Goal: Find specific page/section: Find specific page/section

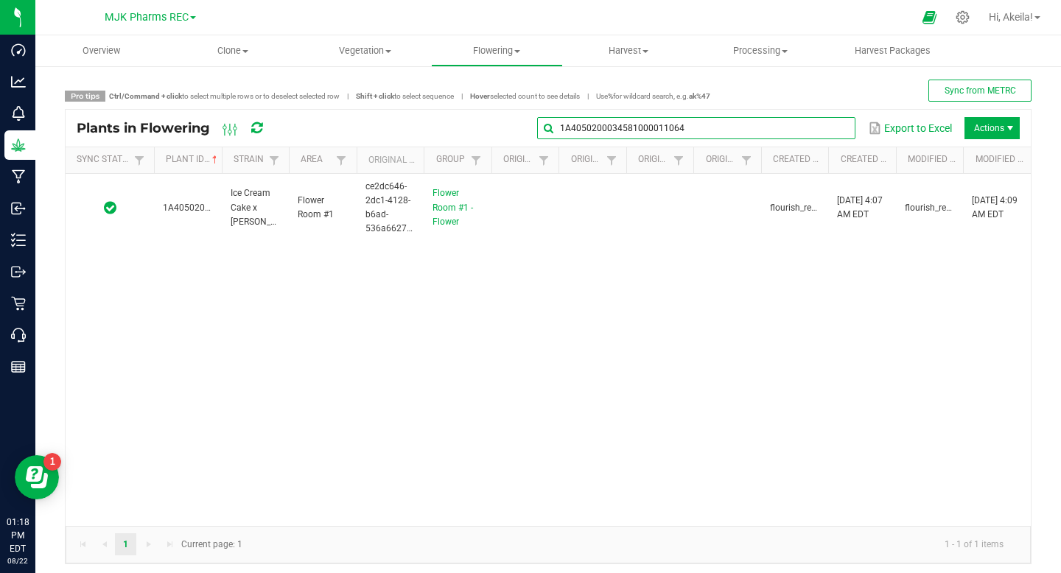
click at [825, 132] on input "1A4050200034581000011064" at bounding box center [696, 128] width 318 height 22
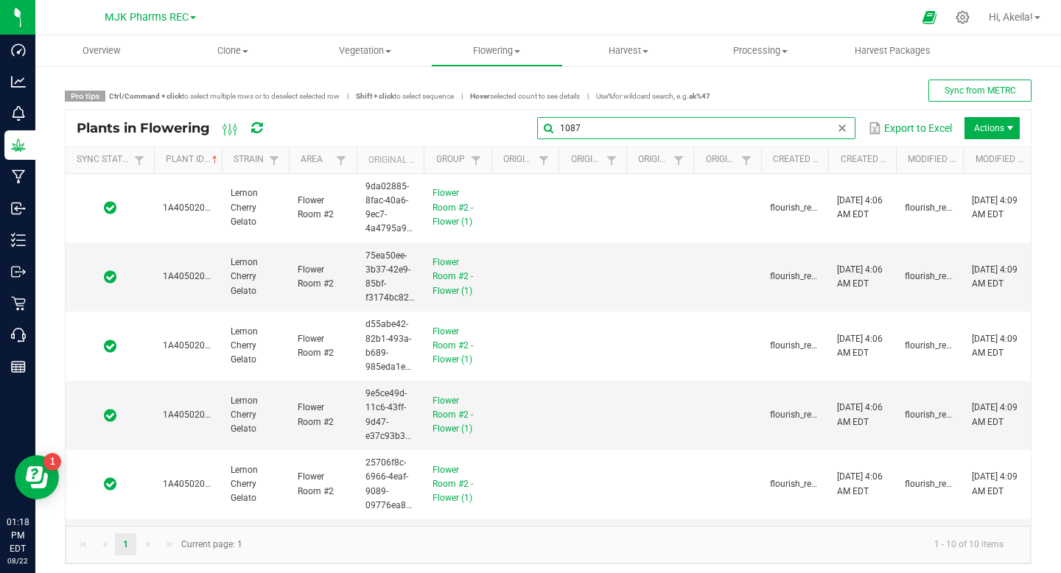
click at [563, 131] on input "1087" at bounding box center [696, 128] width 318 height 22
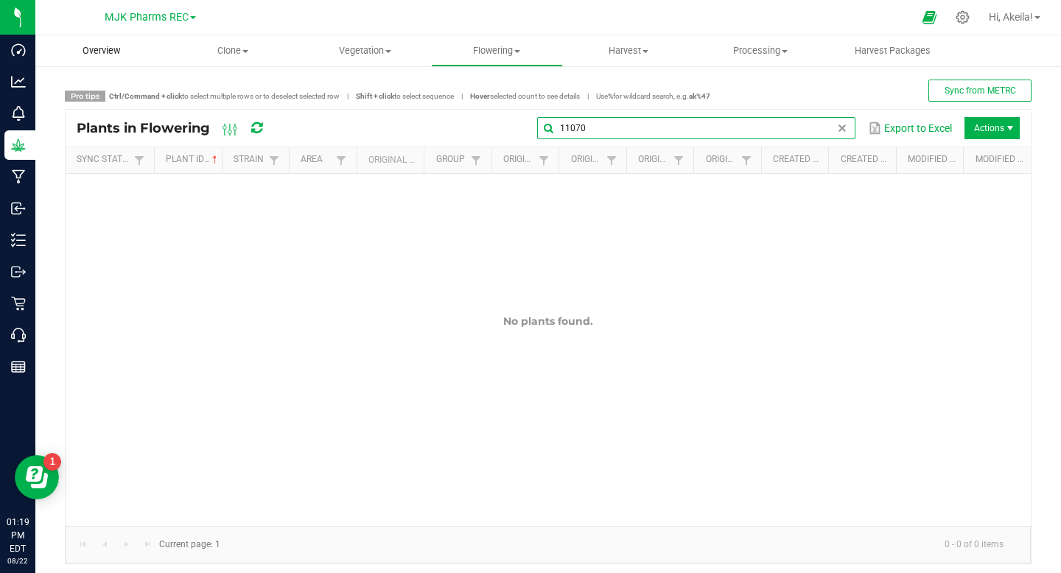
type input "11070"
click at [118, 50] on span "Overview" at bounding box center [101, 50] width 77 height 13
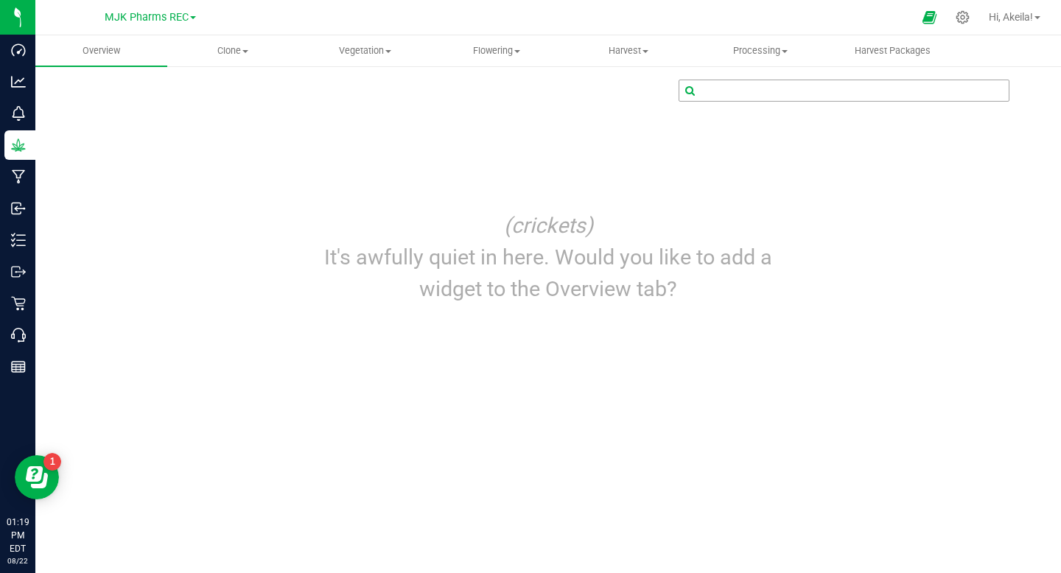
click at [791, 94] on input "text" at bounding box center [844, 90] width 329 height 21
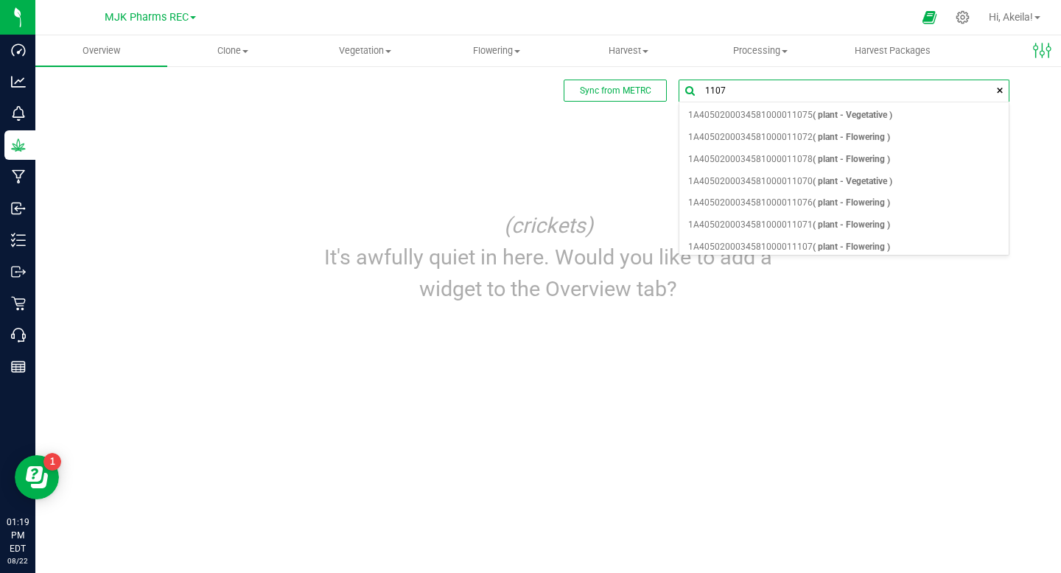
type input "11070"
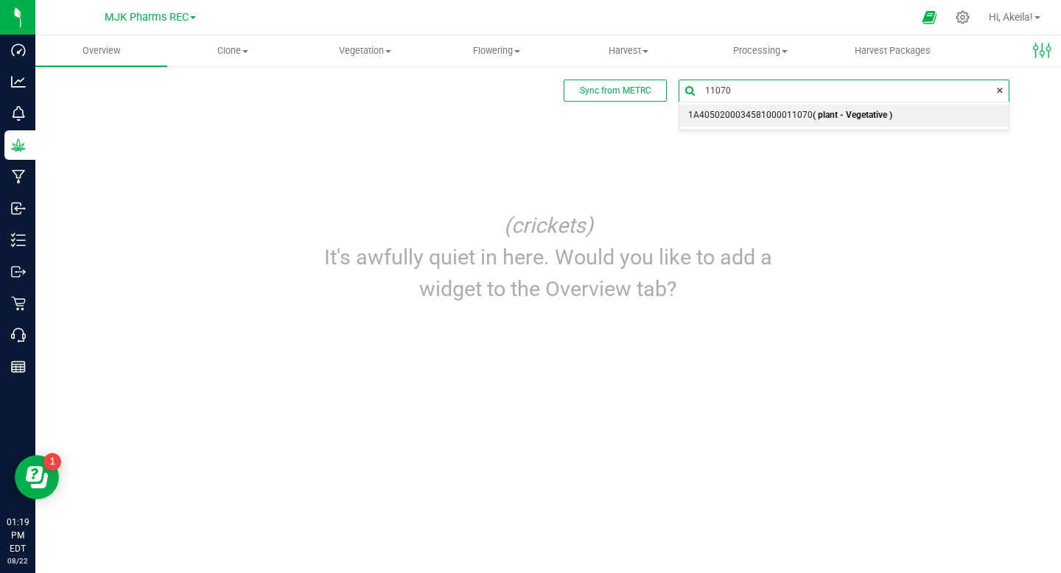
click at [913, 108] on li "1A4050200034581000011070 ( plant - Vegetative )" at bounding box center [844, 116] width 329 height 22
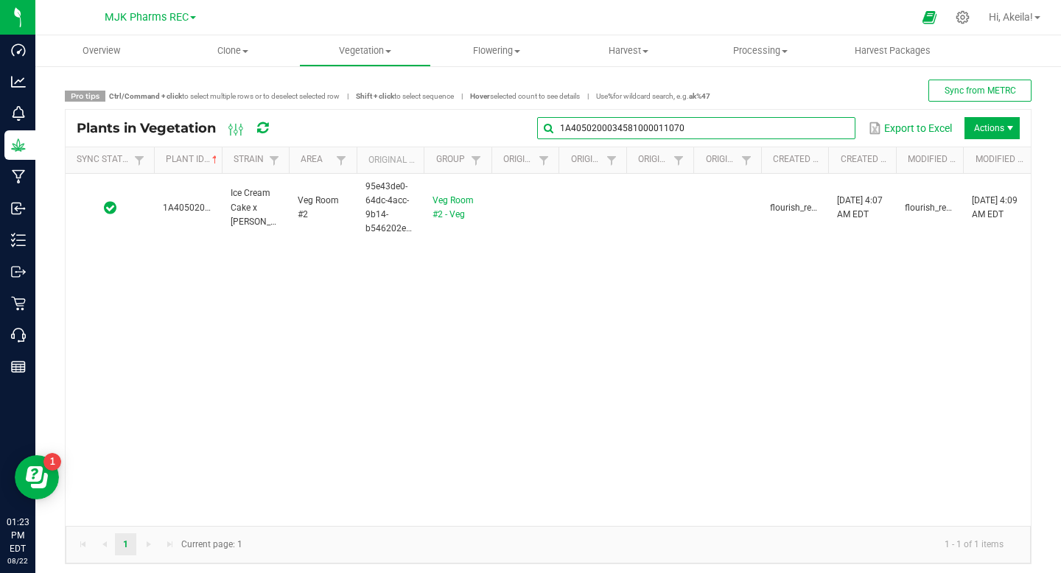
click at [812, 130] on input "1A4050200034581000011070" at bounding box center [696, 128] width 318 height 22
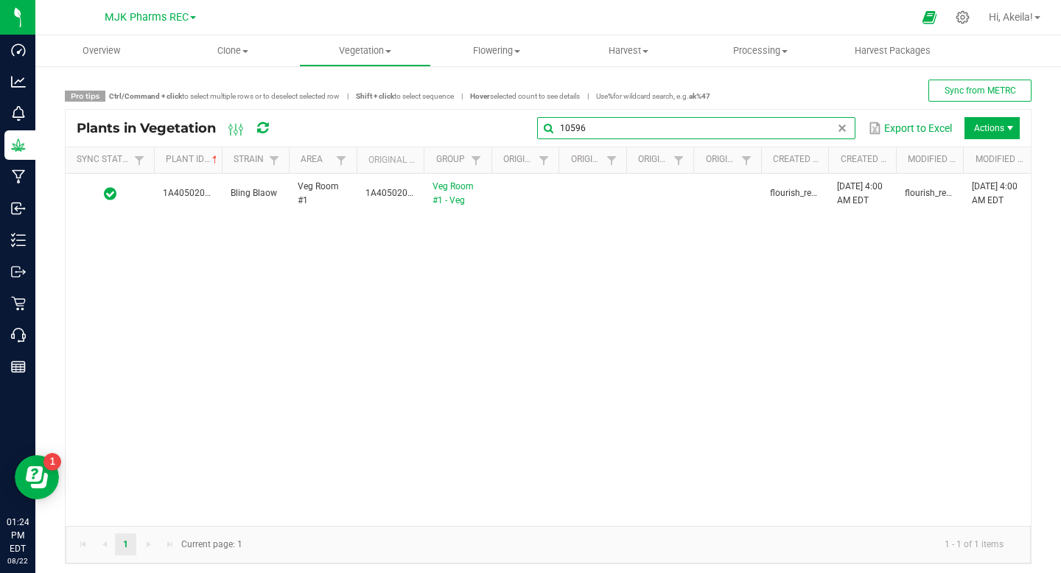
type input "10596"
click at [596, 125] on input "10596" at bounding box center [696, 128] width 318 height 22
click at [82, 55] on span "Overview" at bounding box center [101, 50] width 77 height 13
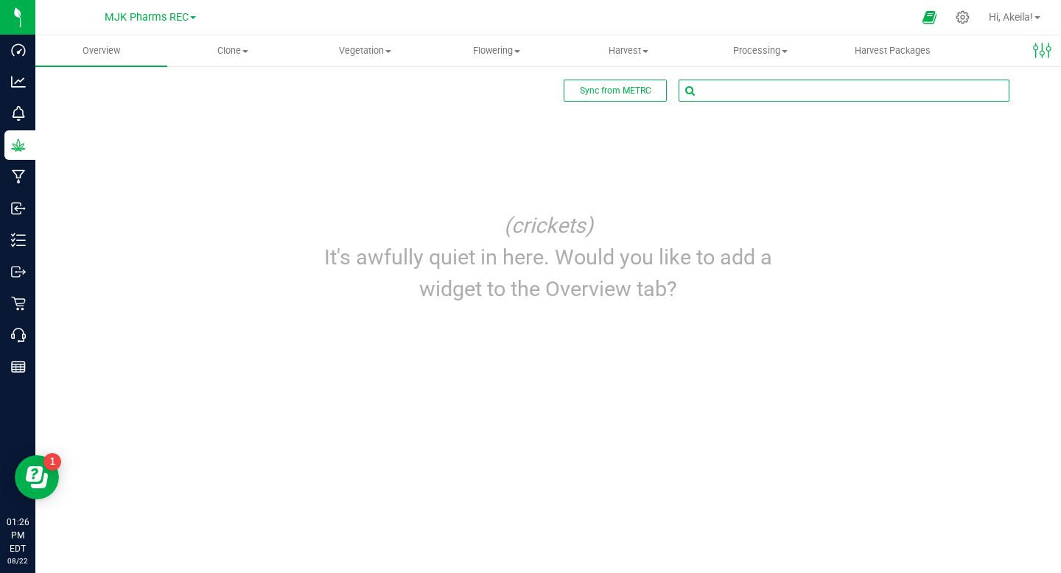
click at [750, 92] on input "text" at bounding box center [844, 90] width 329 height 21
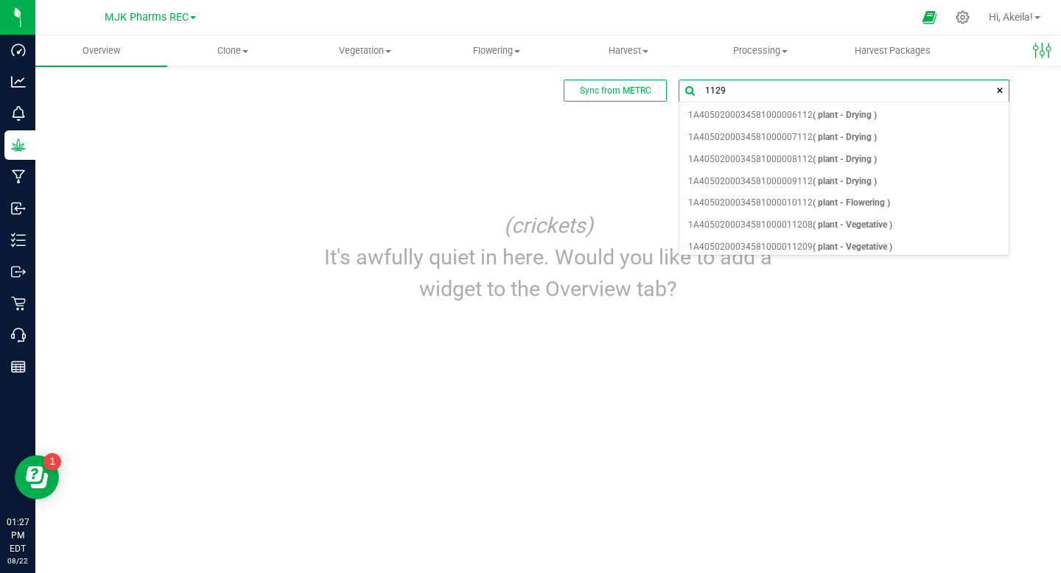
type input "11295"
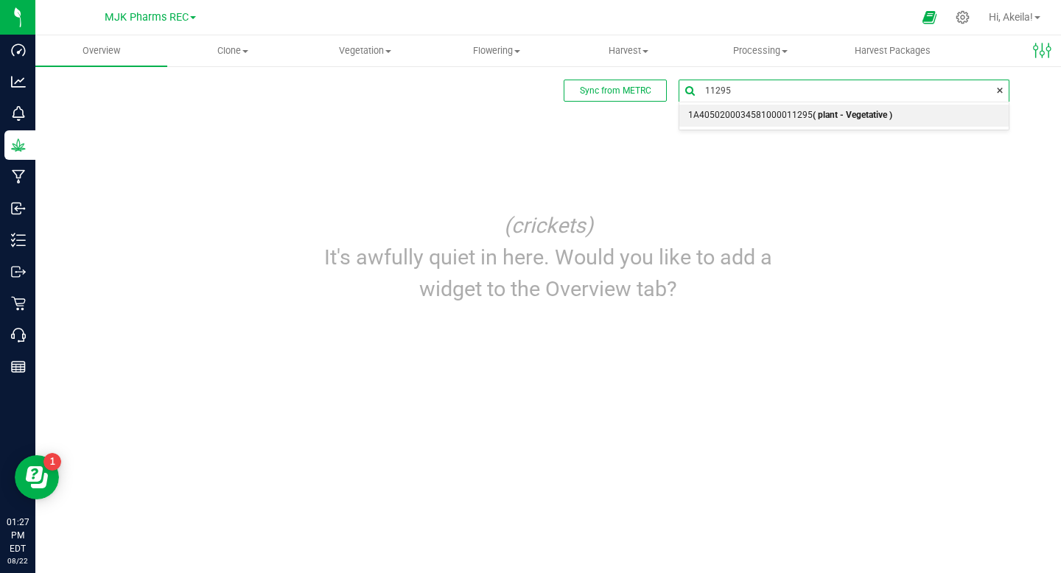
click at [794, 112] on span "1A4050200034581000011295 ( plant - Vegetative )" at bounding box center [790, 115] width 204 height 19
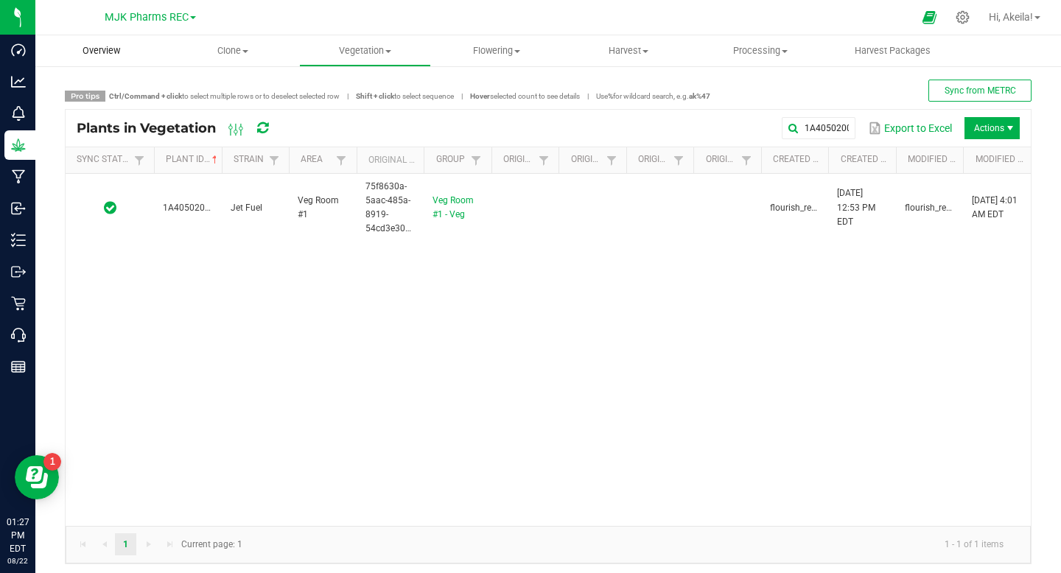
click at [80, 54] on span "Overview" at bounding box center [101, 50] width 77 height 13
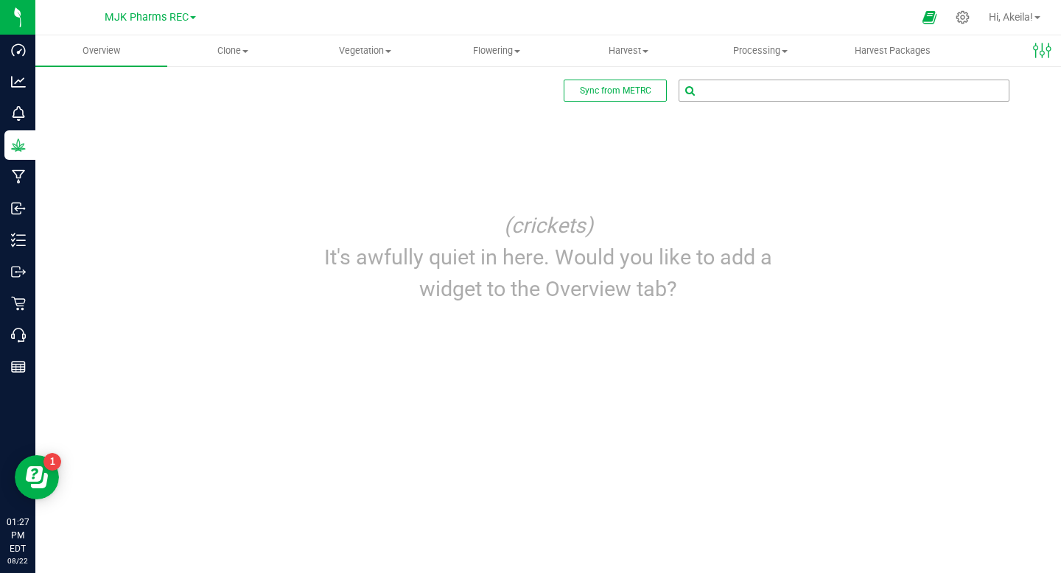
click at [724, 94] on input "text" at bounding box center [844, 90] width 329 height 21
click at [783, 95] on input "10415" at bounding box center [844, 90] width 329 height 21
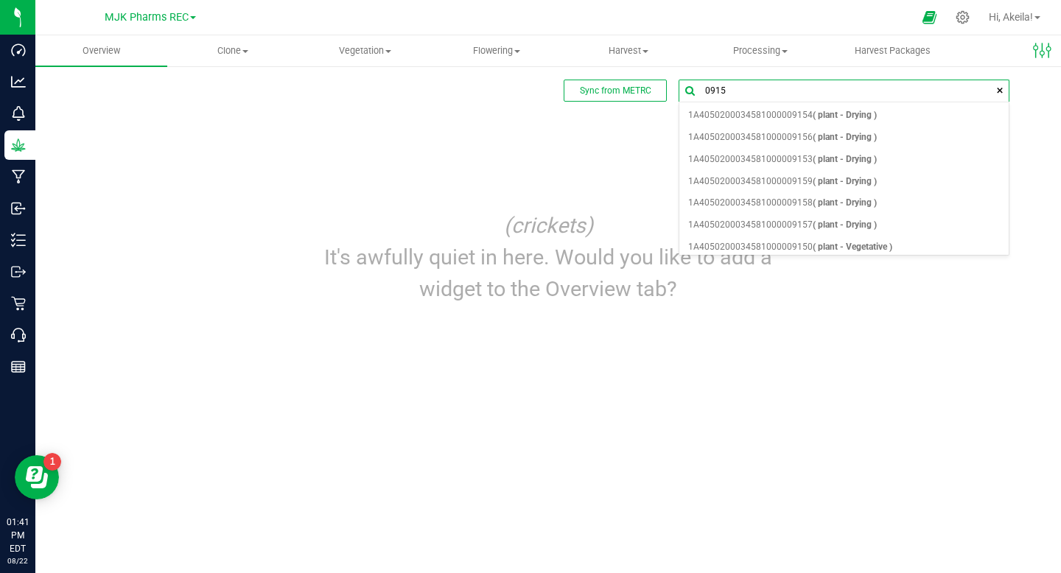
type input "09150"
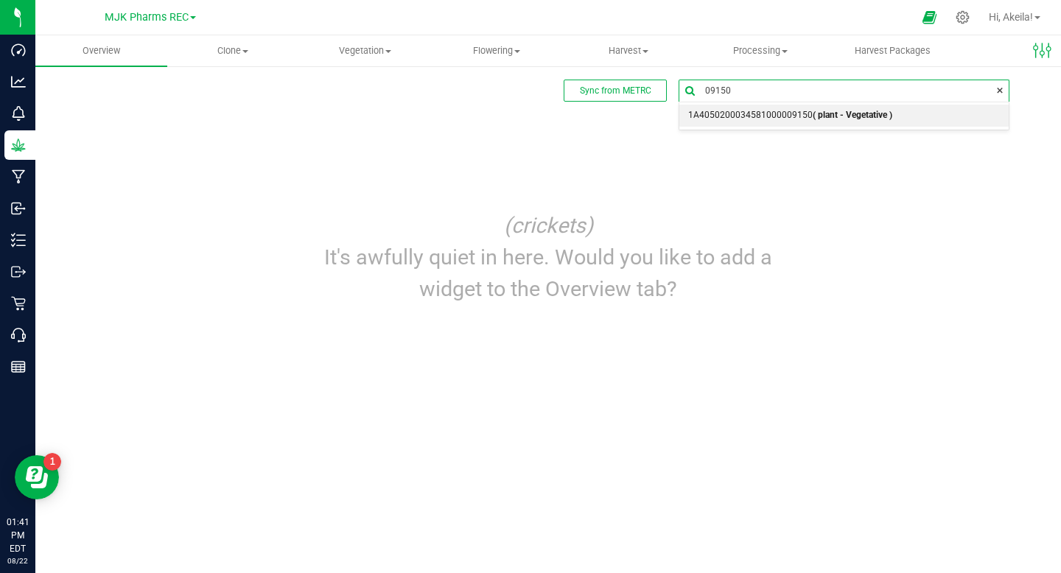
click at [831, 120] on b "( plant - Vegetative )" at bounding box center [853, 115] width 80 height 10
